Goal: Find specific page/section: Find specific page/section

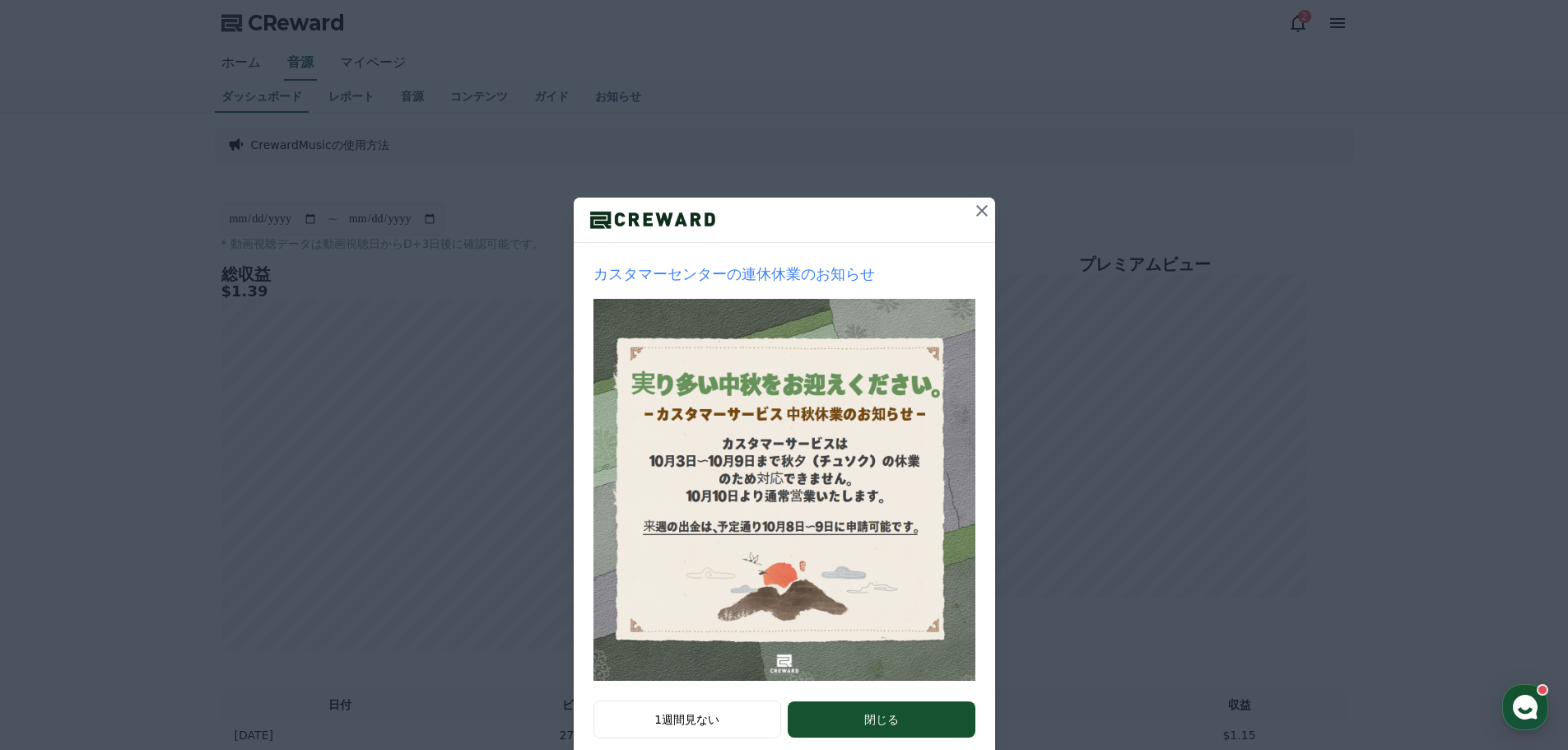
scroll to position [34, 0]
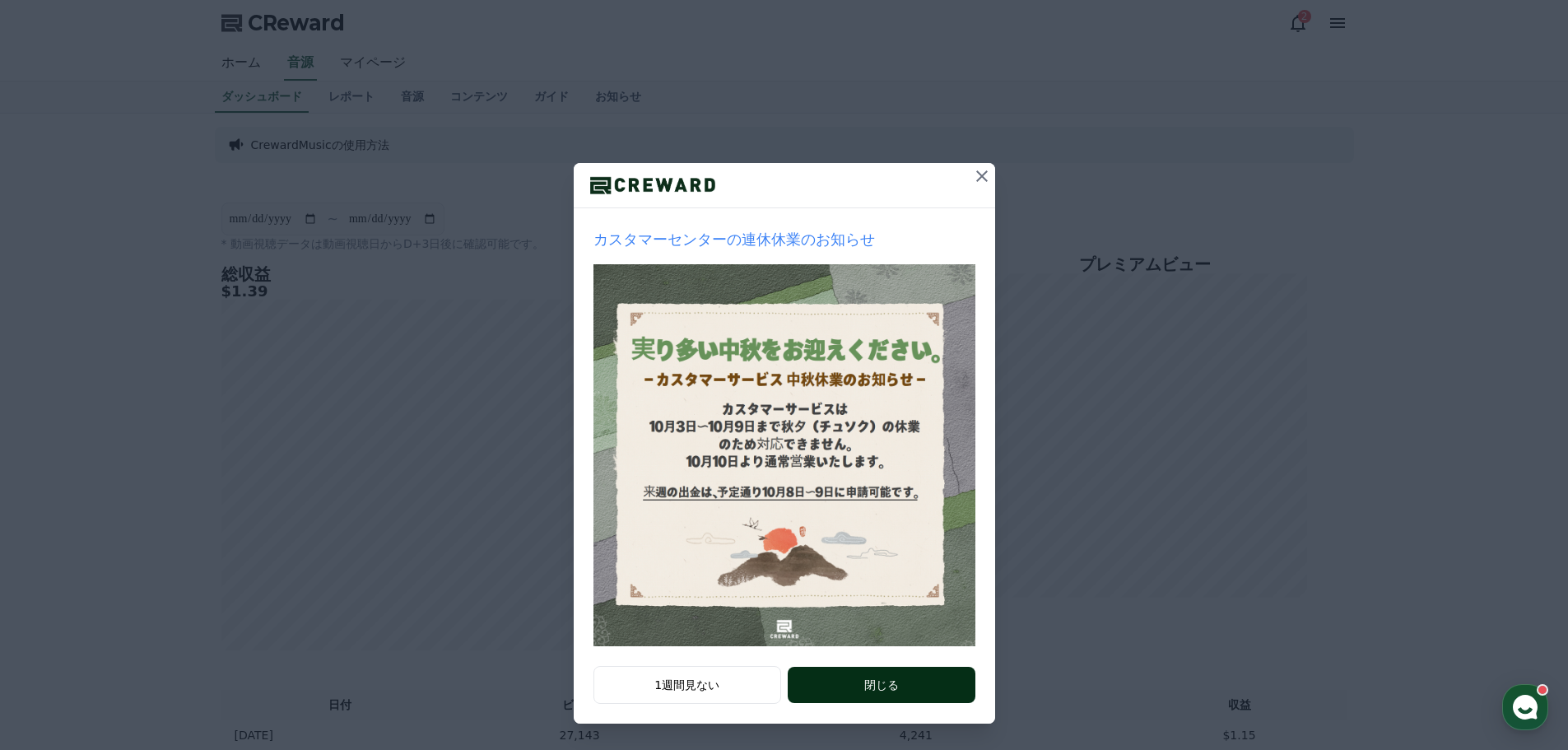
click at [873, 682] on button "閉じる" at bounding box center [881, 685] width 187 height 36
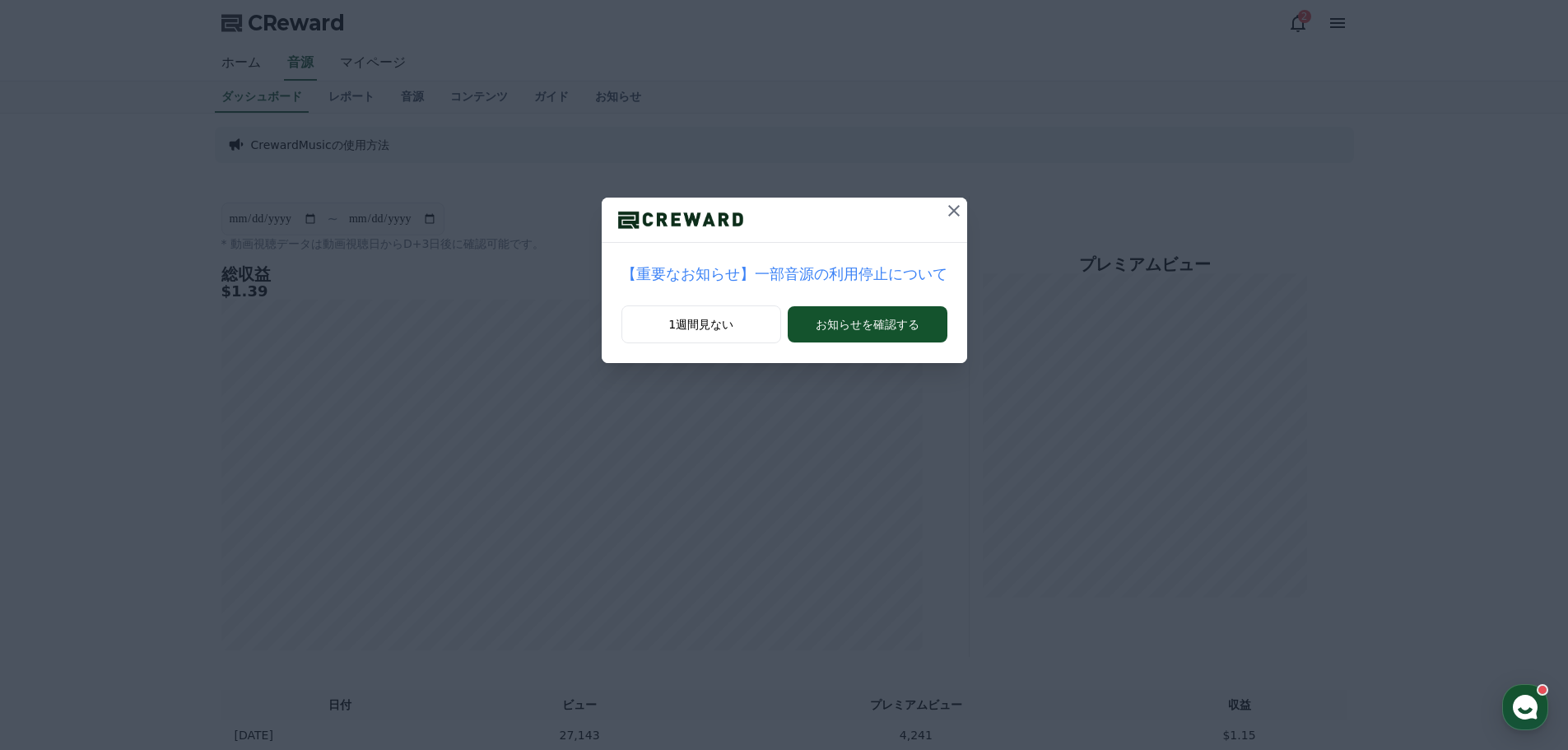
scroll to position [0, 0]
click at [712, 318] on button "1週間見ない" at bounding box center [701, 324] width 160 height 38
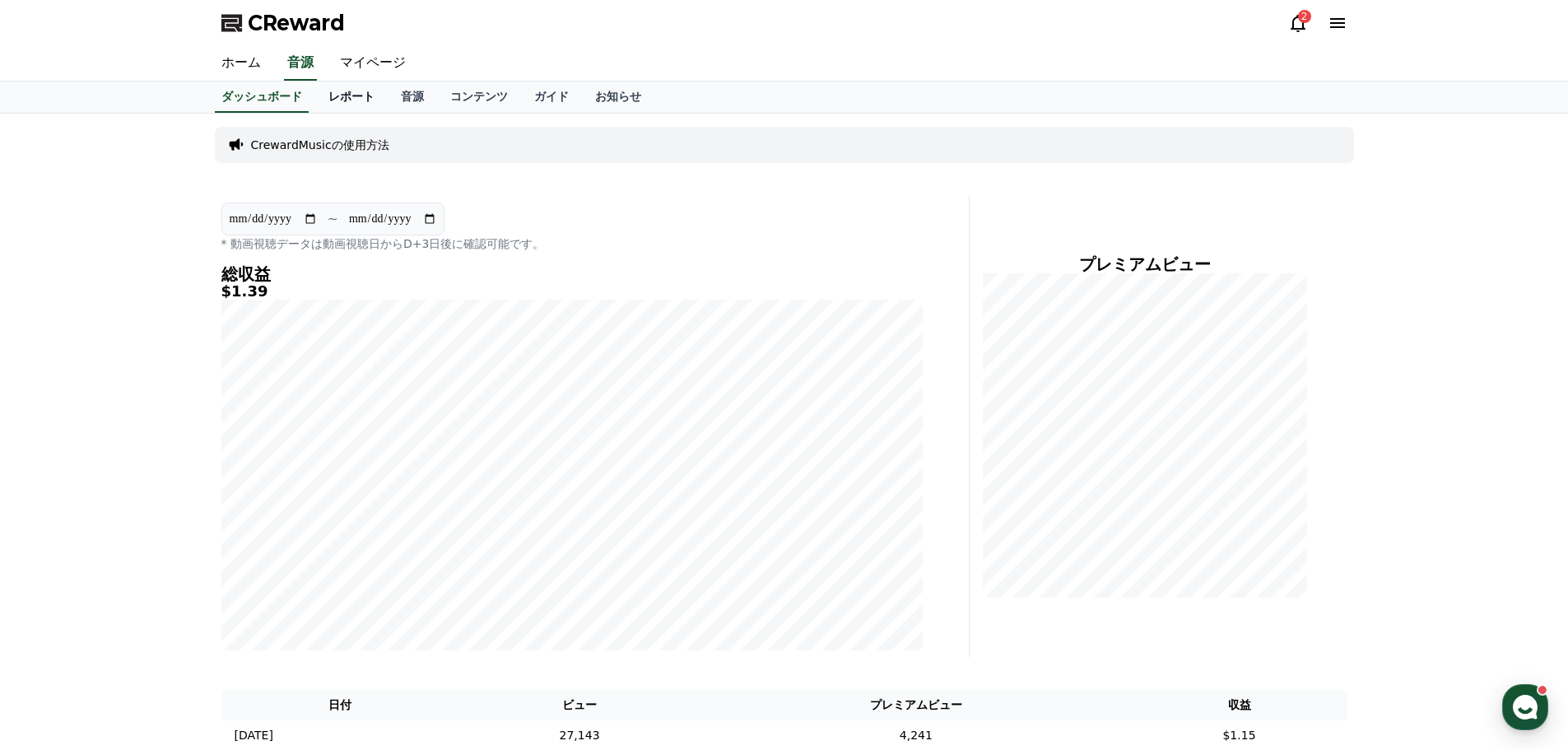
click at [319, 94] on link "レポート" at bounding box center [351, 97] width 72 height 31
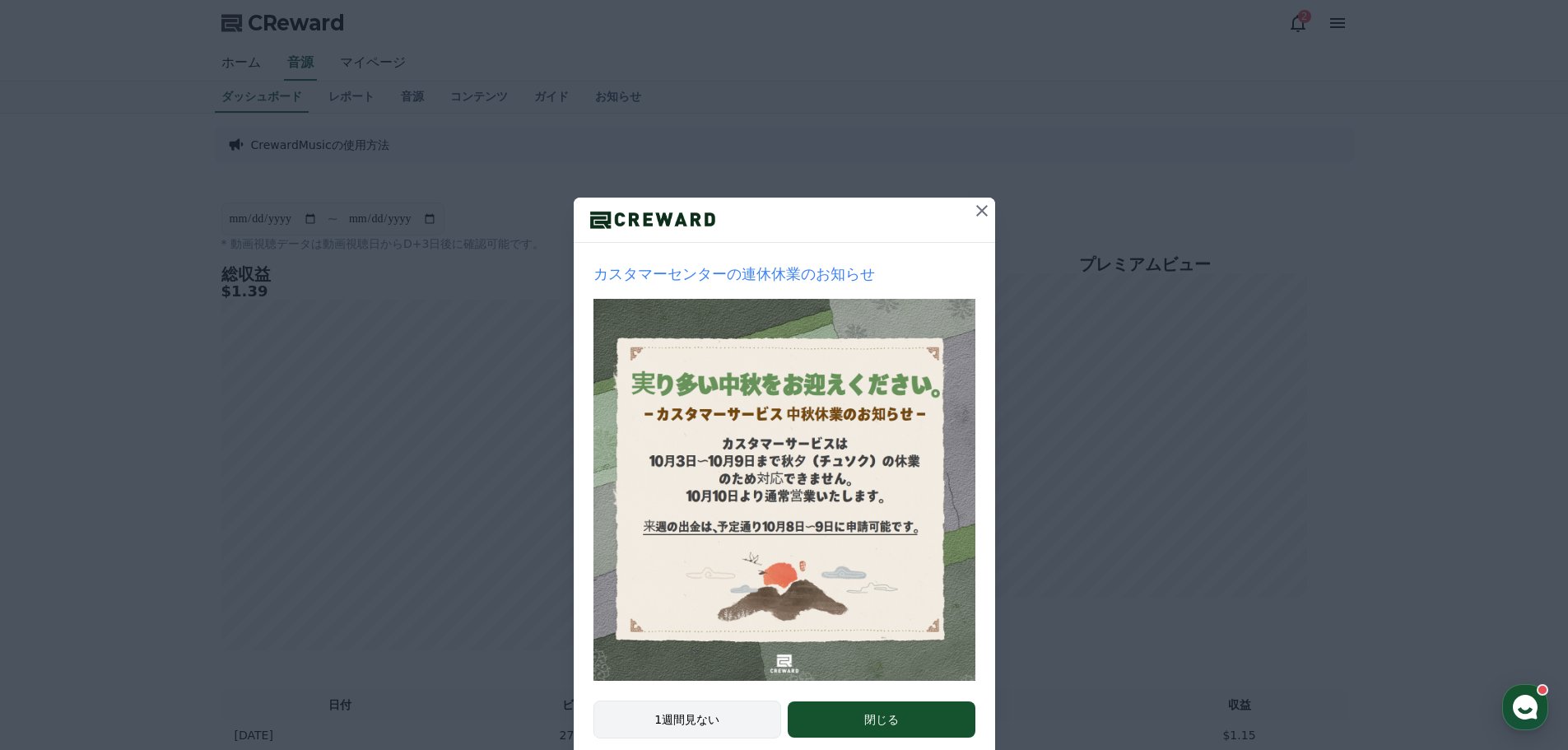
click at [717, 717] on button "1週間見ない" at bounding box center [688, 719] width 189 height 38
